Goal: Task Accomplishment & Management: Complete application form

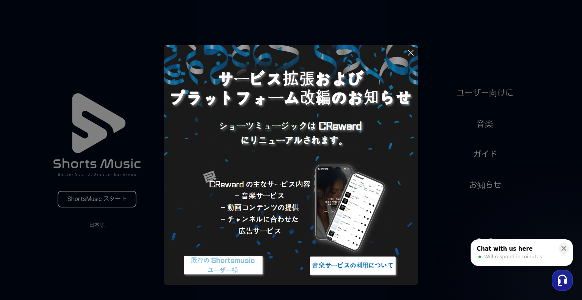
click at [412, 52] on icon at bounding box center [410, 52] width 9 height 9
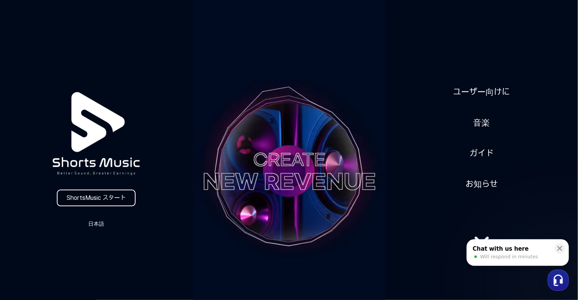
click at [105, 202] on link "ShortsMusic スタート" at bounding box center [96, 198] width 79 height 17
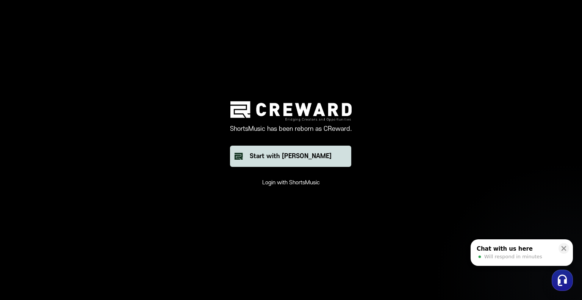
click at [317, 164] on button "Start with [PERSON_NAME]" at bounding box center [290, 156] width 121 height 21
